Goal: Task Accomplishment & Management: Manage account settings

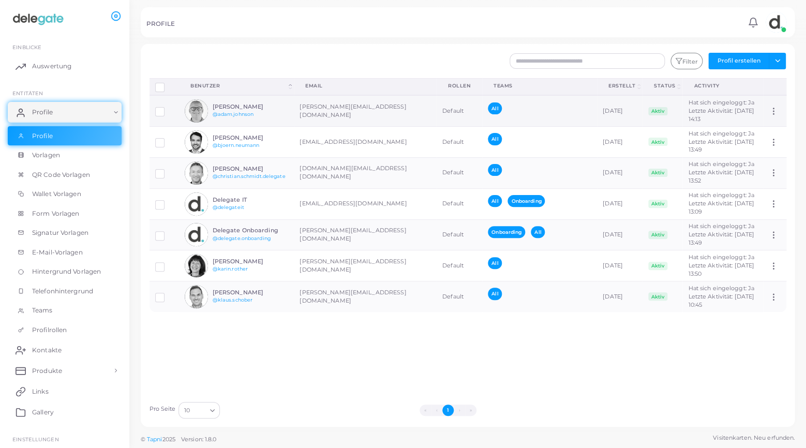
click at [196, 109] on img at bounding box center [196, 110] width 23 height 23
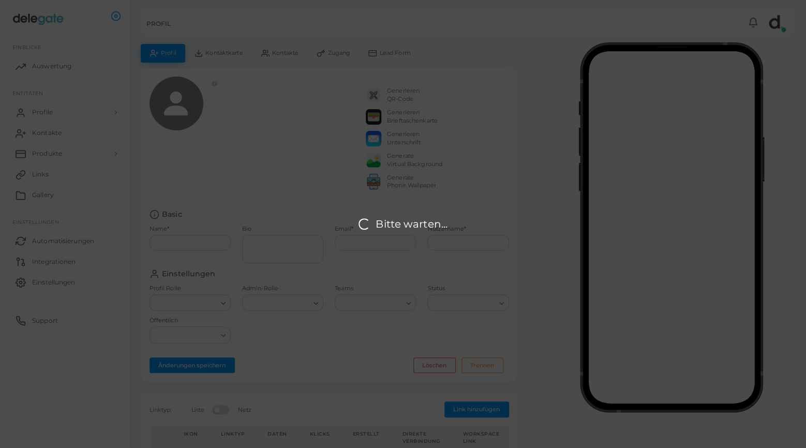
type input "**********"
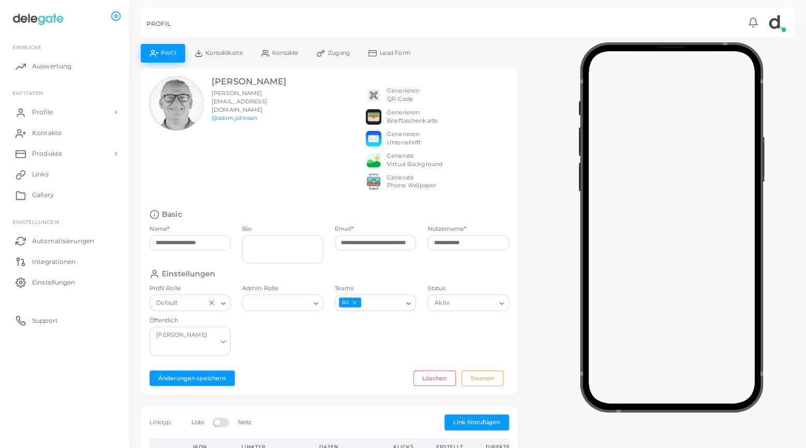
click at [276, 185] on div "[PERSON_NAME] [PERSON_NAME][EMAIL_ADDRESS][DOMAIN_NAME] @[PERSON_NAME][DOMAIN_N…" at bounding box center [221, 139] width 155 height 124
click at [53, 108] on span "Profile" at bounding box center [45, 112] width 21 height 9
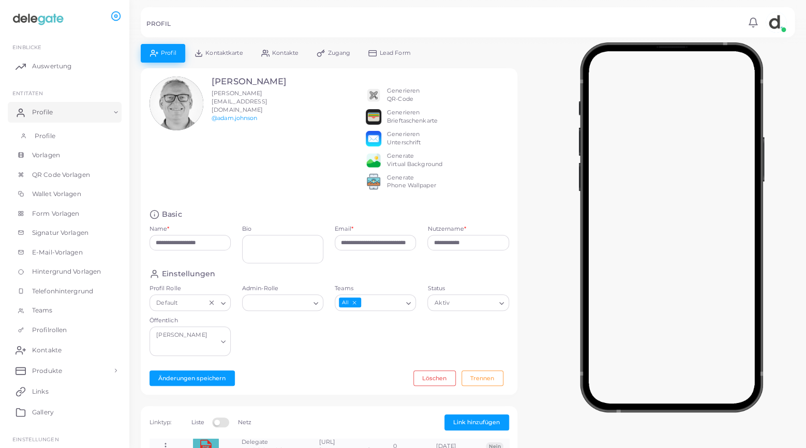
drag, startPoint x: 52, startPoint y: 136, endPoint x: 59, endPoint y: 139, distance: 7.4
click at [52, 137] on span "Profile" at bounding box center [45, 135] width 21 height 9
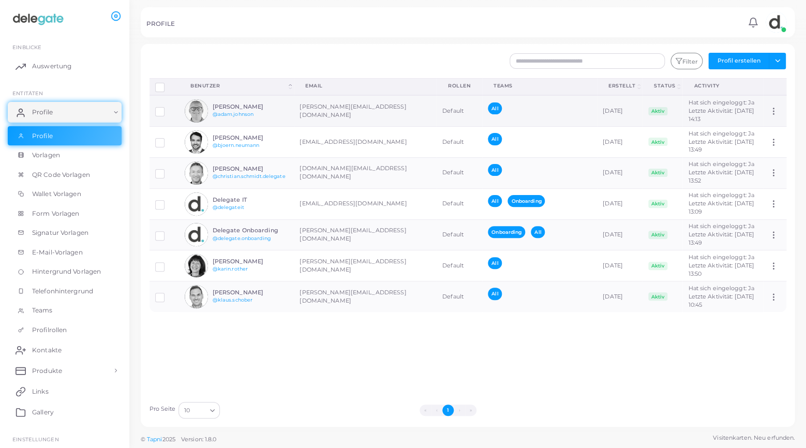
click at [773, 115] on td "Produkt zuordnen" at bounding box center [775, 110] width 23 height 31
click at [773, 112] on icon at bounding box center [773, 111] width 9 height 9
click at [345, 341] on div "Profile trennen Profil löschen Auswahl anzeigen Download QRs Benutzer (Click to…" at bounding box center [468, 237] width 649 height 318
click at [198, 107] on img at bounding box center [196, 110] width 23 height 23
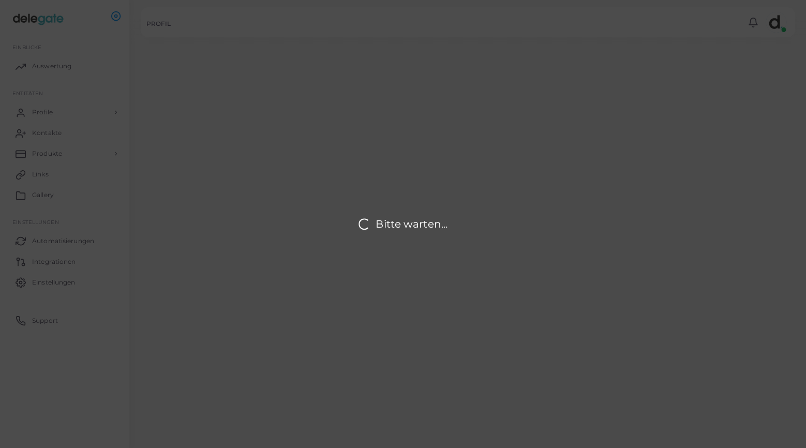
type input "**********"
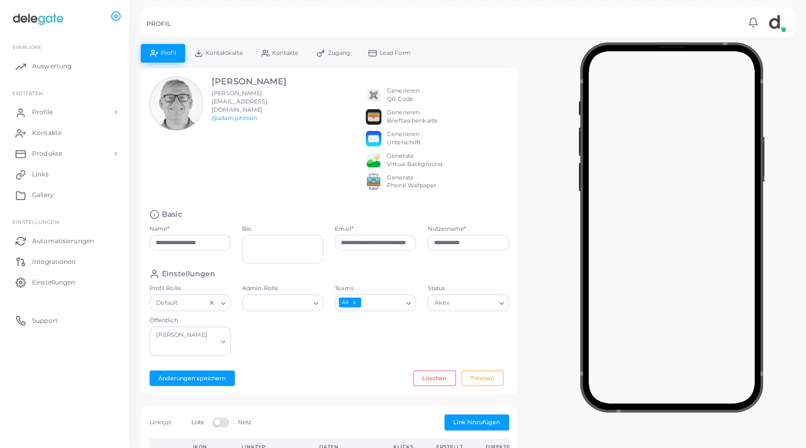
click at [408, 190] on div "Generate Phone Wallpaper" at bounding box center [411, 182] width 49 height 17
click at [376, 189] on img at bounding box center [374, 182] width 16 height 16
click at [401, 188] on div "Generate Phone Wallpaper" at bounding box center [411, 182] width 49 height 17
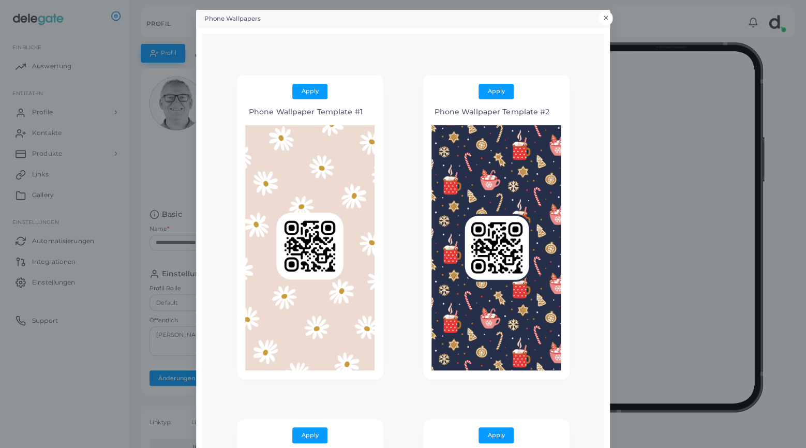
click at [610, 14] on button "×" at bounding box center [606, 17] width 14 height 13
click at [606, 17] on button "×" at bounding box center [606, 17] width 14 height 13
